Goal: Task Accomplishment & Management: Manage account settings

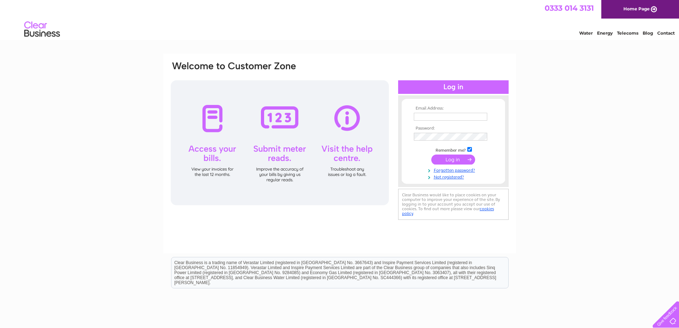
type input "[EMAIL_ADDRESS][DOMAIN_NAME]"
click at [462, 159] on input "submit" at bounding box center [454, 159] width 44 height 10
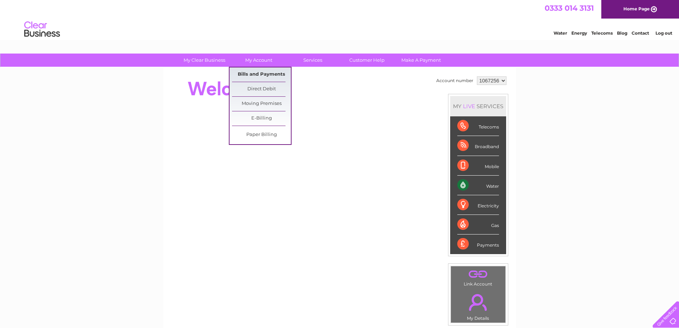
click at [255, 72] on link "Bills and Payments" at bounding box center [261, 74] width 59 height 14
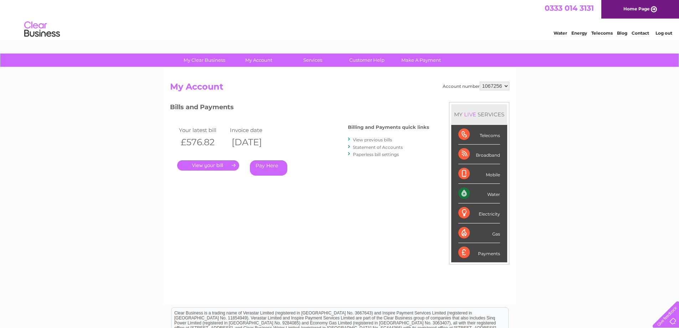
click at [219, 165] on link "." at bounding box center [208, 165] width 62 height 10
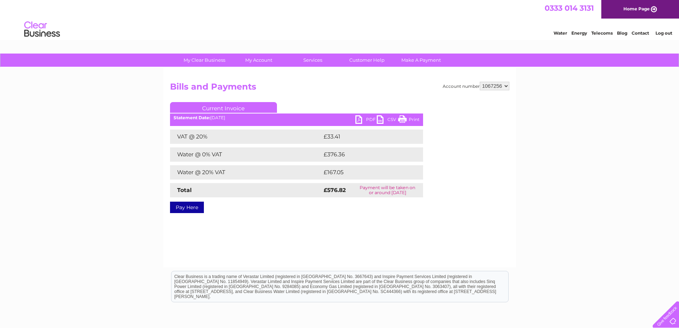
click at [363, 119] on link "PDF" at bounding box center [366, 120] width 21 height 10
